Goal: Register for event/course

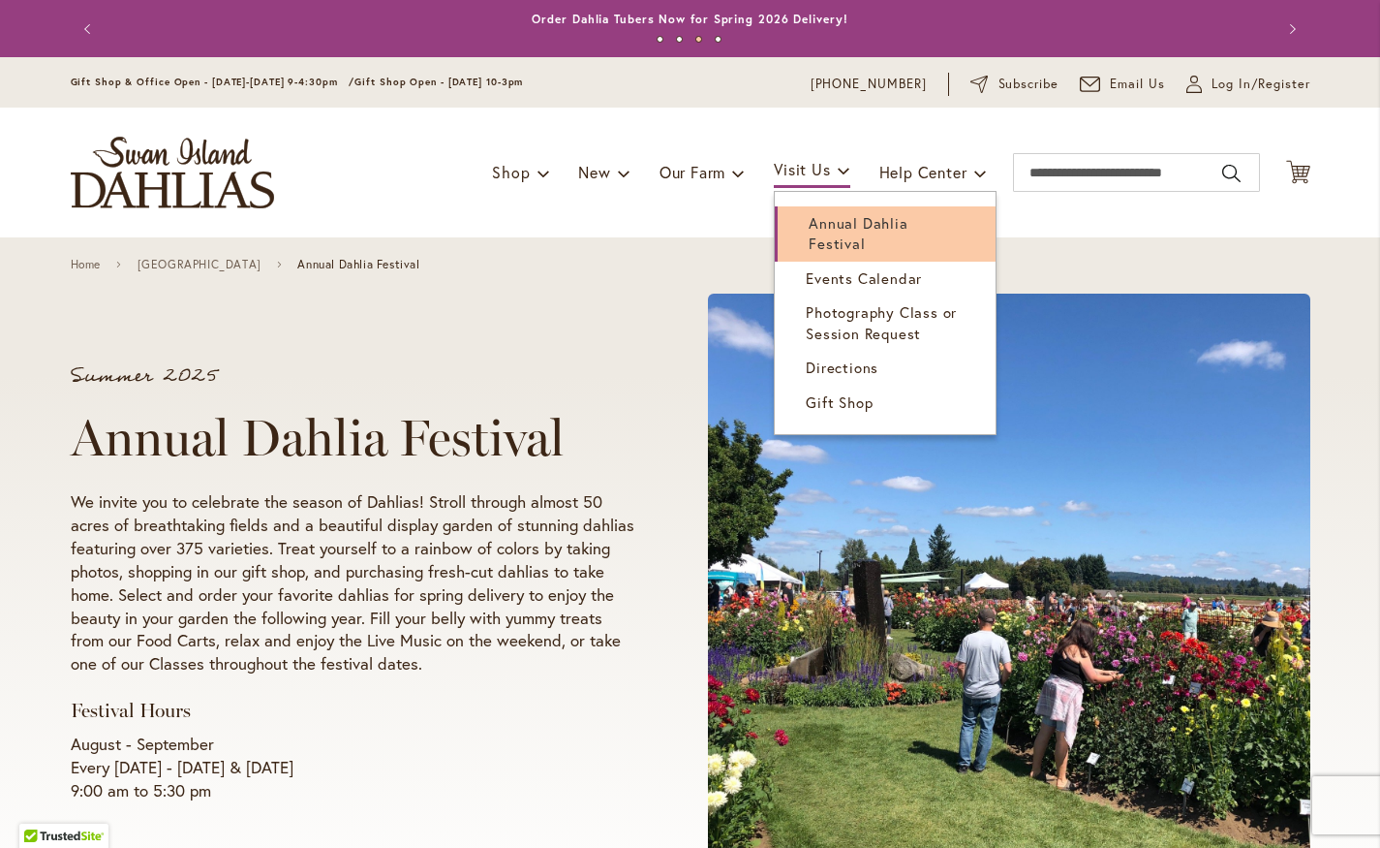
click at [848, 234] on span "Annual Dahlia Festival" at bounding box center [858, 233] width 99 height 40
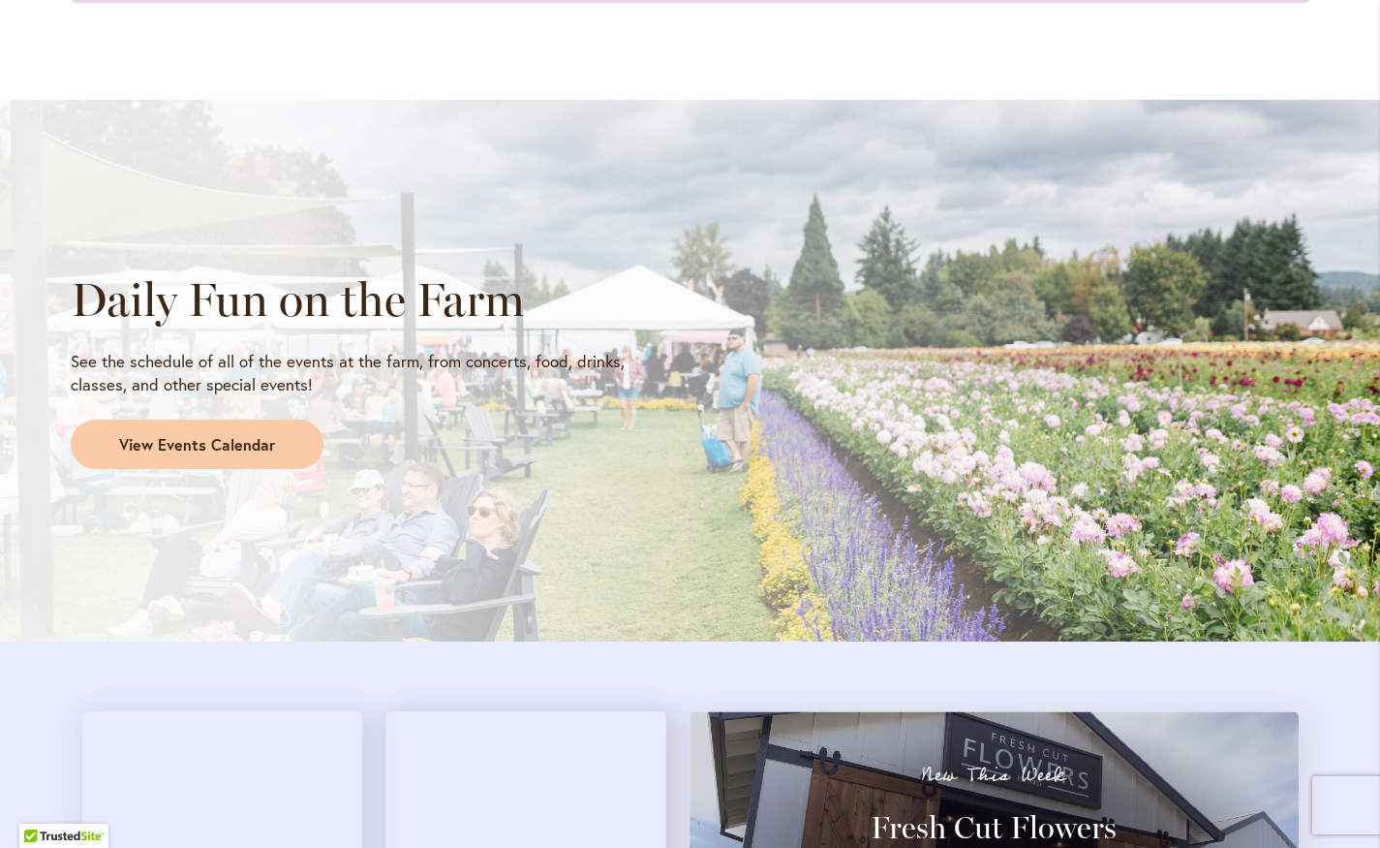
scroll to position [1669, 0]
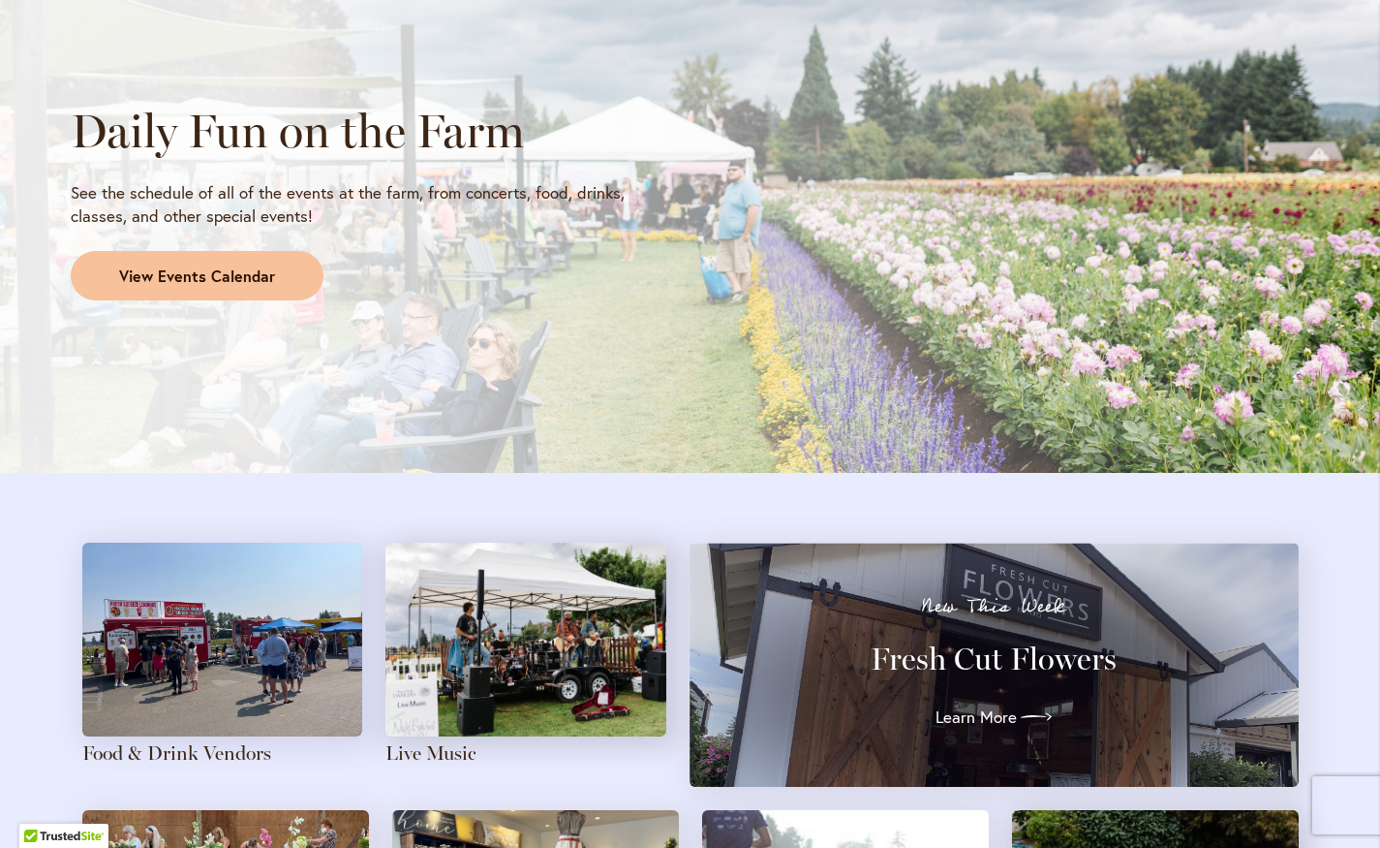
click at [200, 276] on span "View Events Calendar" at bounding box center [197, 276] width 156 height 22
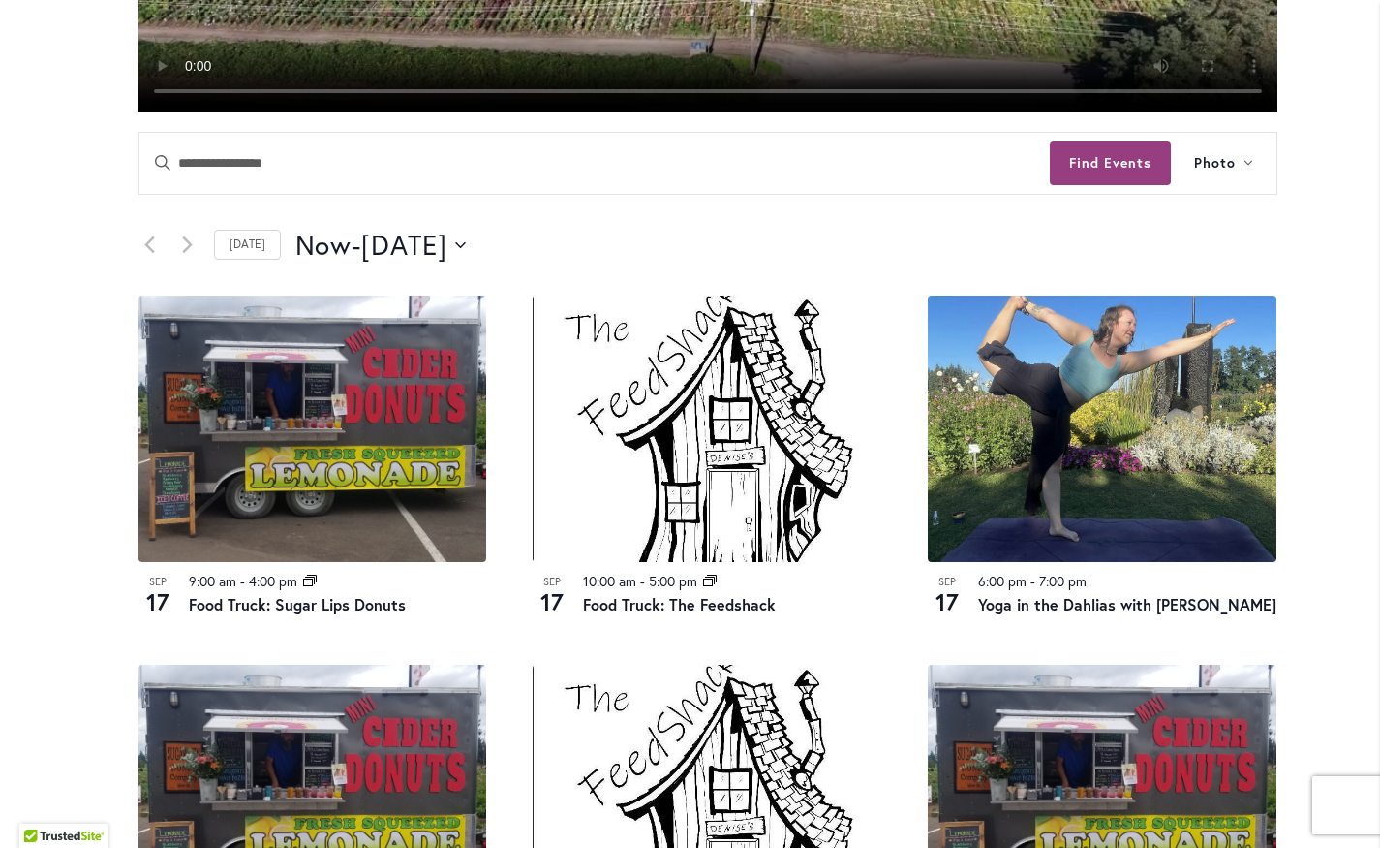
scroll to position [663, 0]
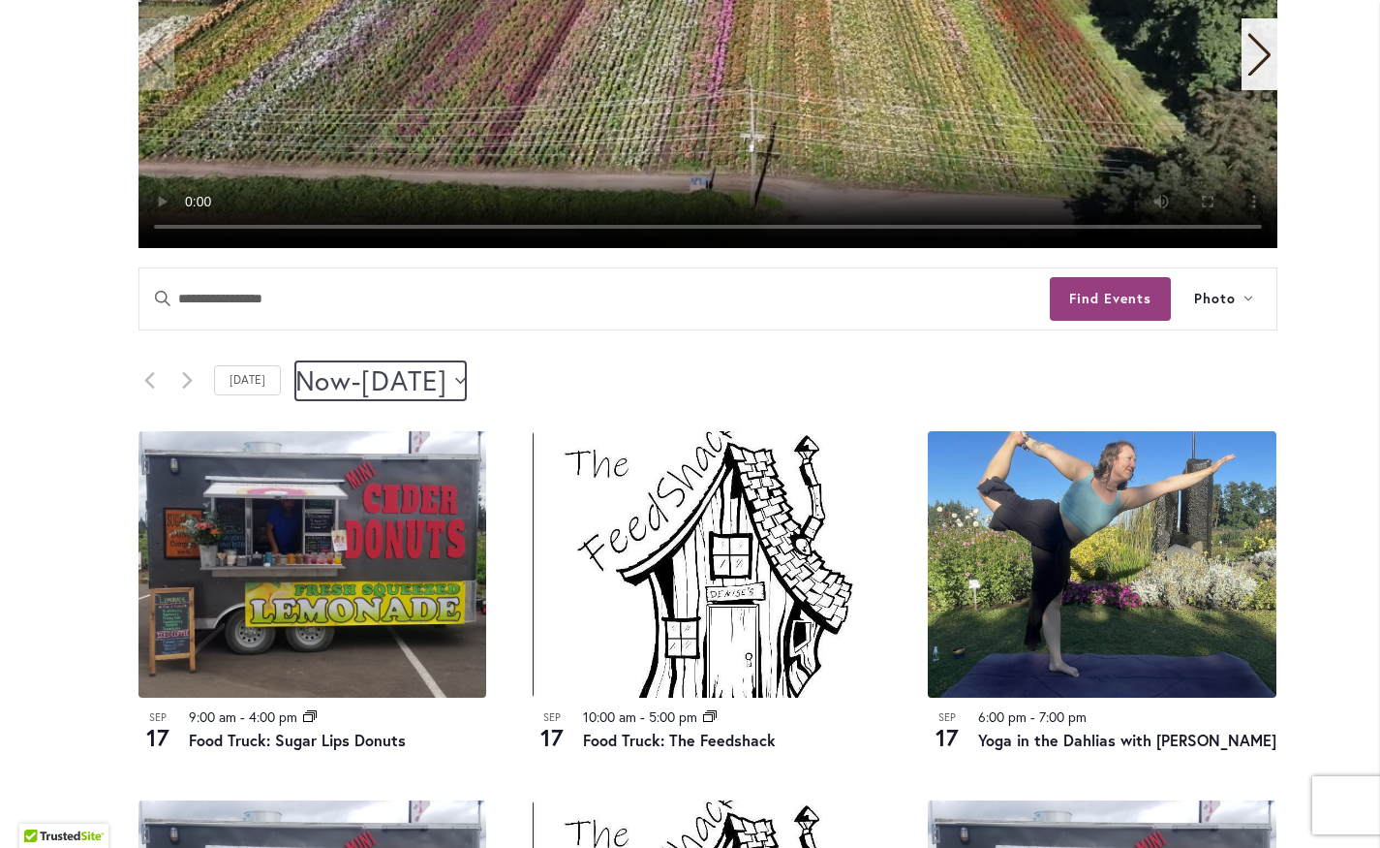
click at [466, 379] on icon "Click to toggle datepicker" at bounding box center [460, 380] width 11 height 6
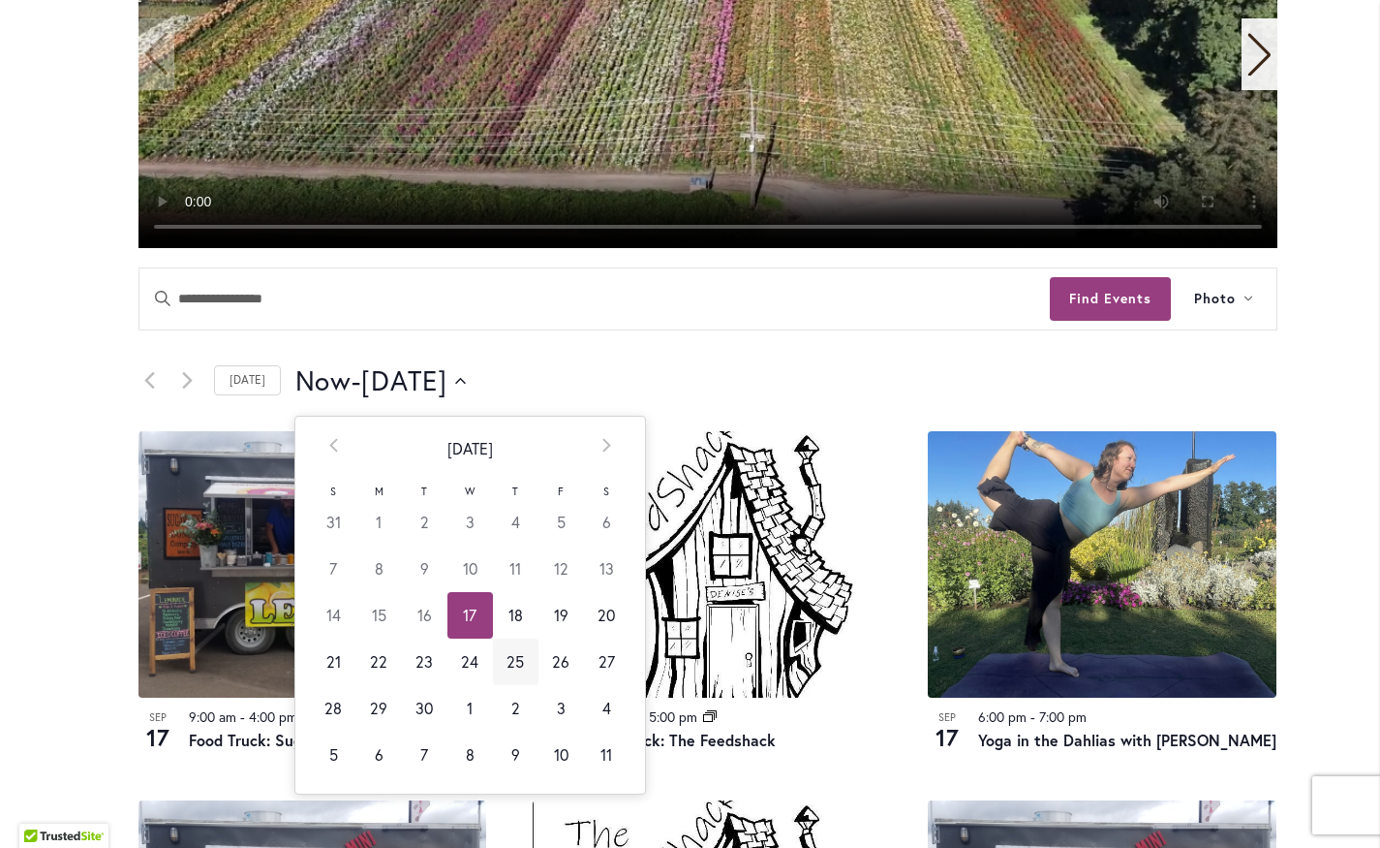
click at [509, 663] on td "25" at bounding box center [516, 661] width 46 height 46
type input "*********"
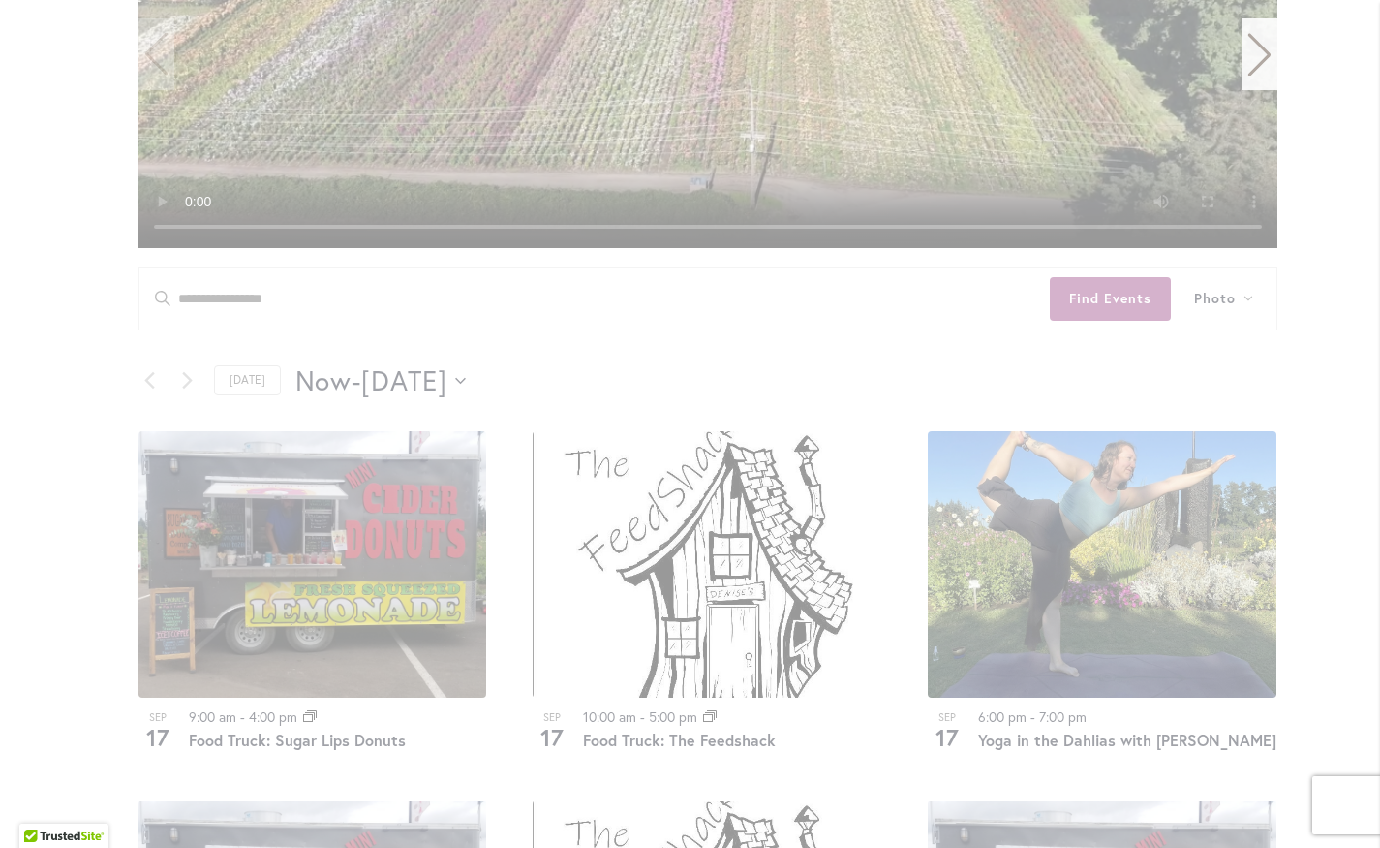
scroll to position [0, 0]
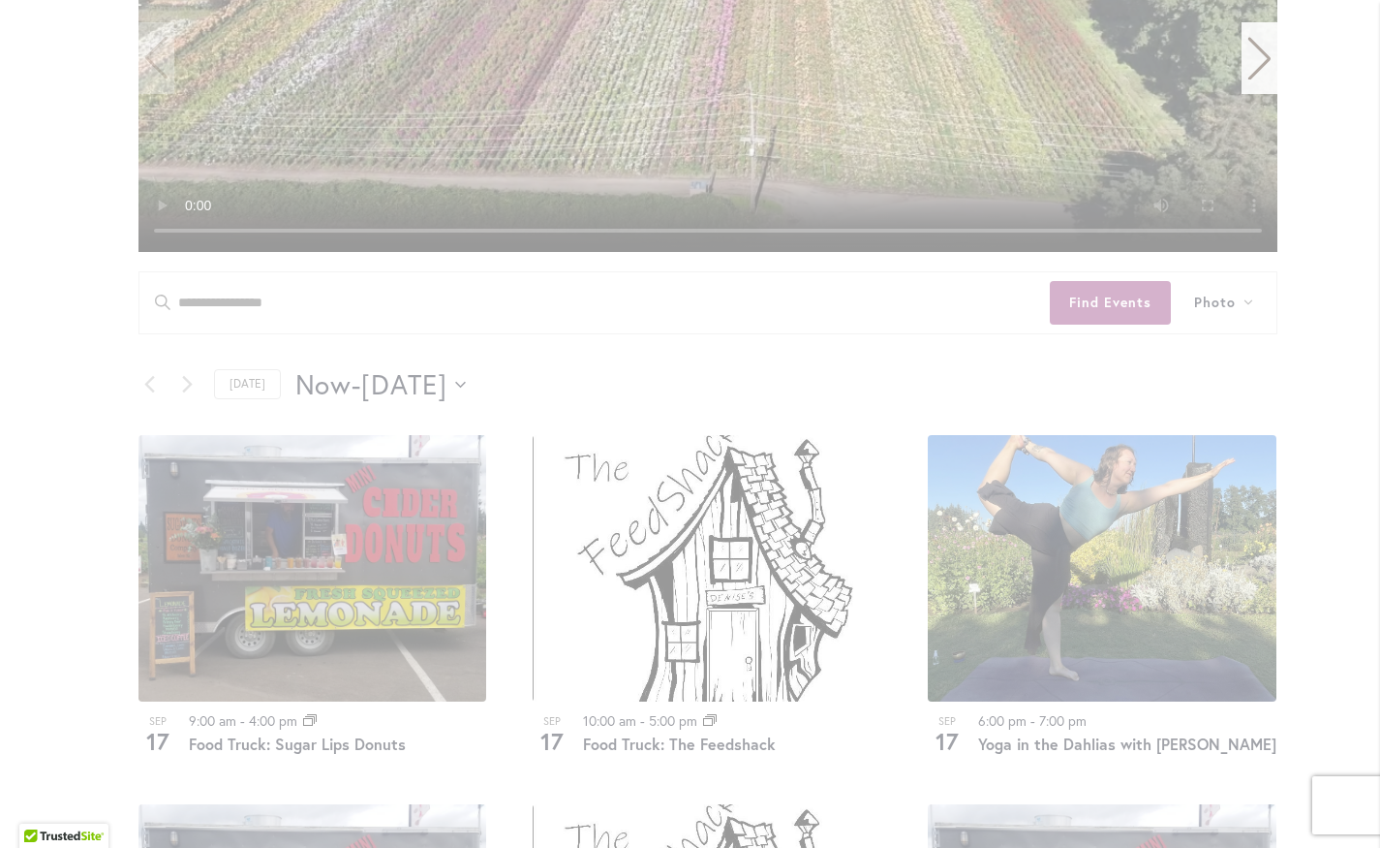
scroll to position [663, 0]
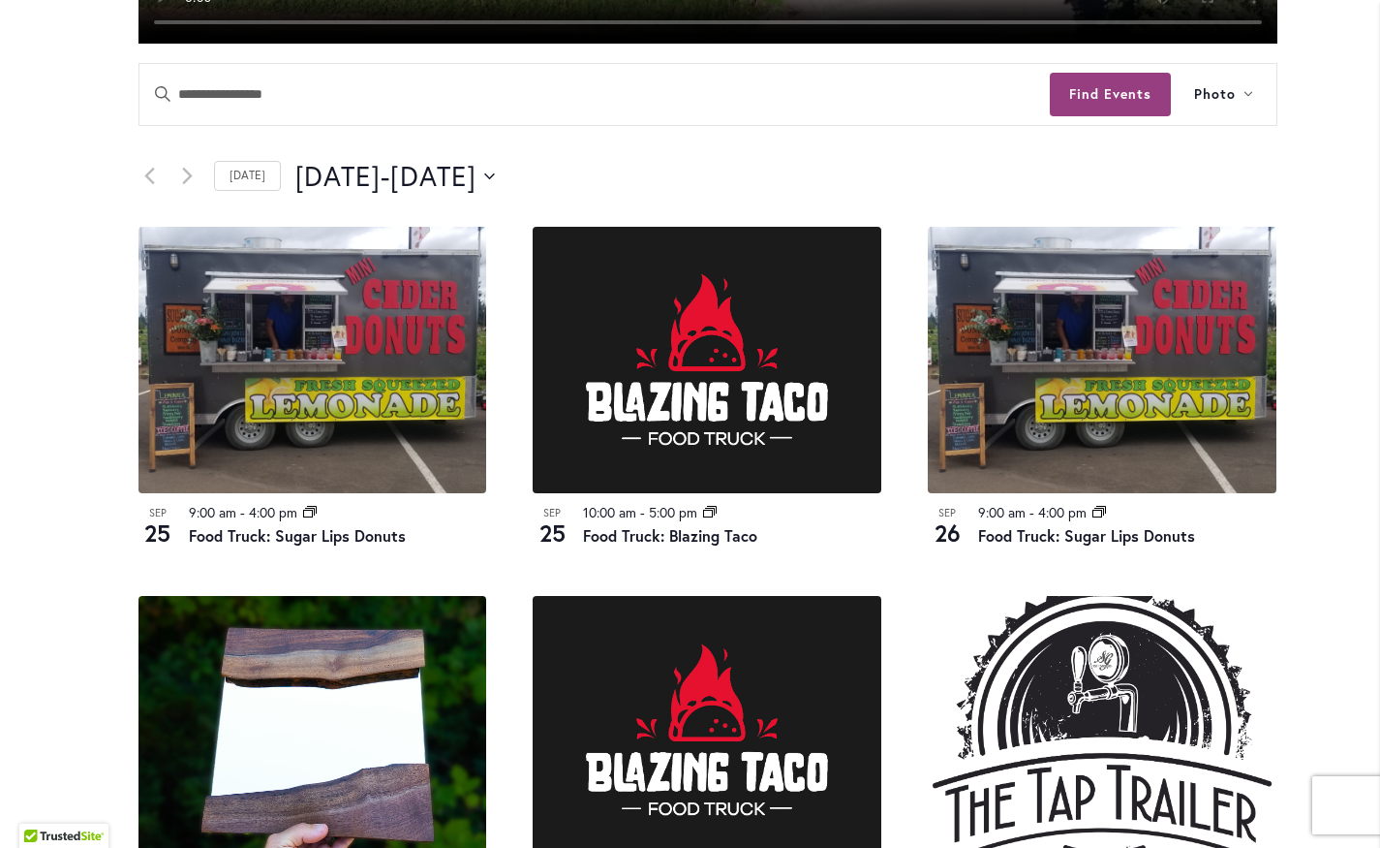
scroll to position [1061, 0]
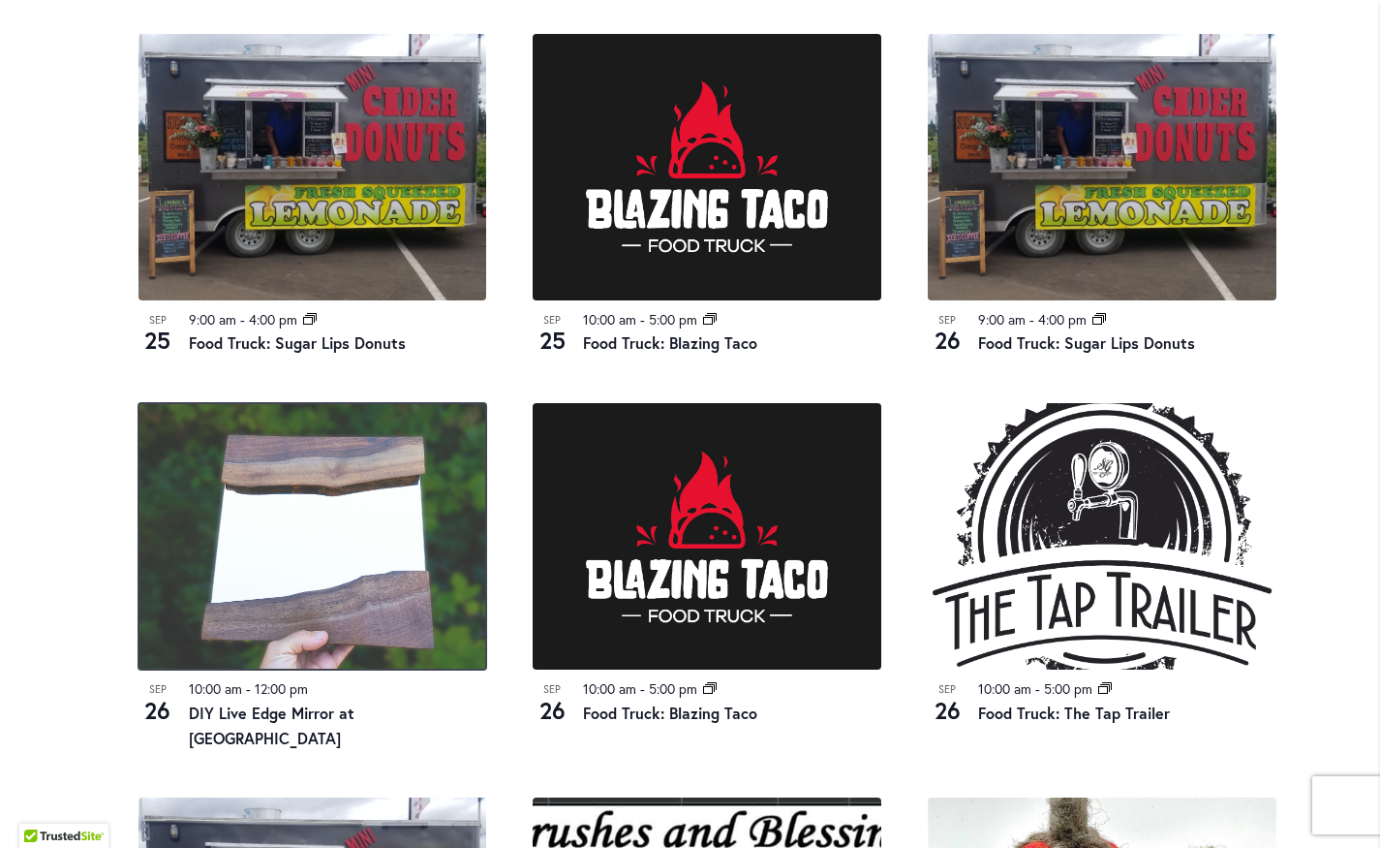
click at [366, 519] on img at bounding box center [313, 536] width 349 height 266
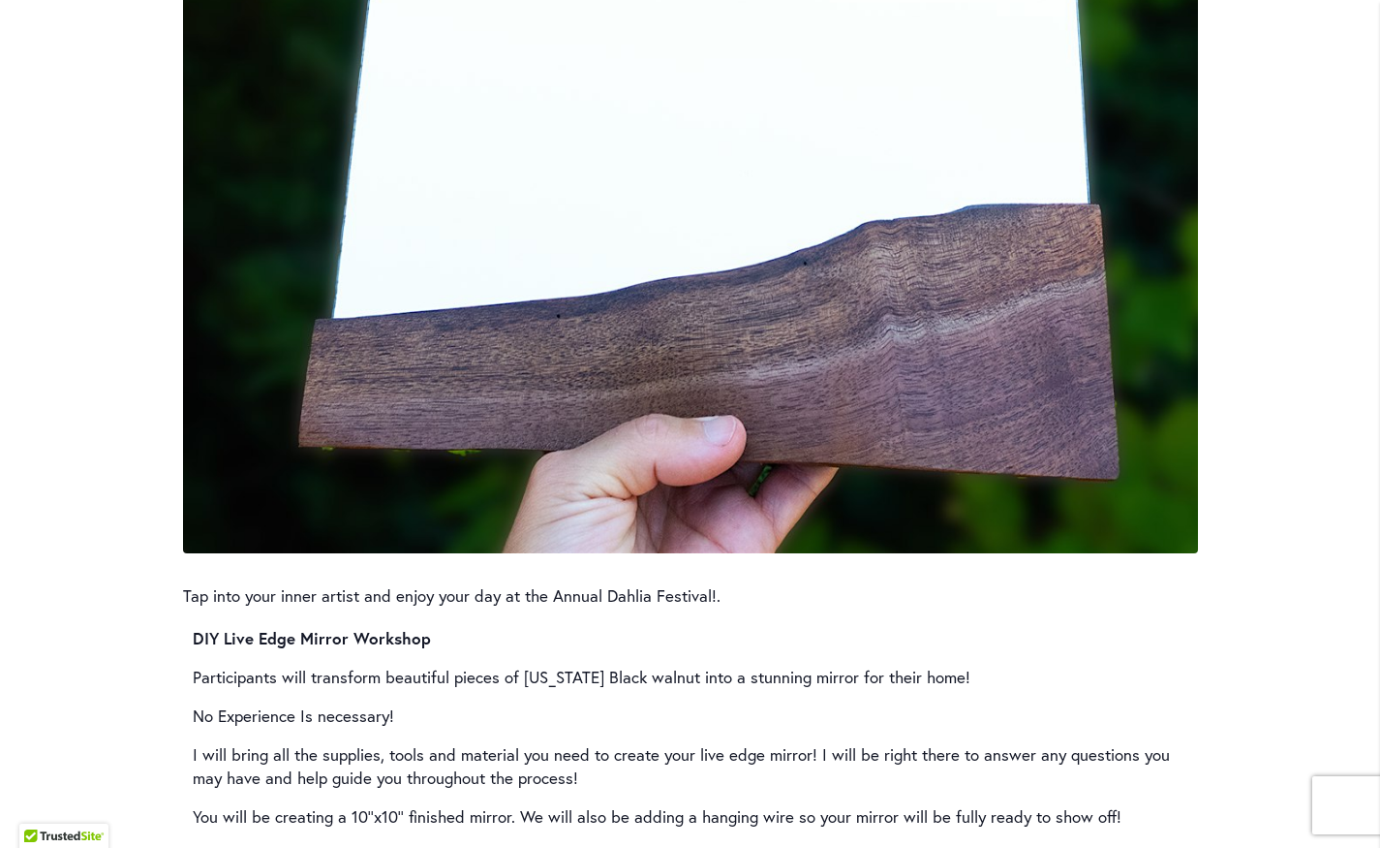
scroll to position [2294, 0]
